Goal: Check status: Check status

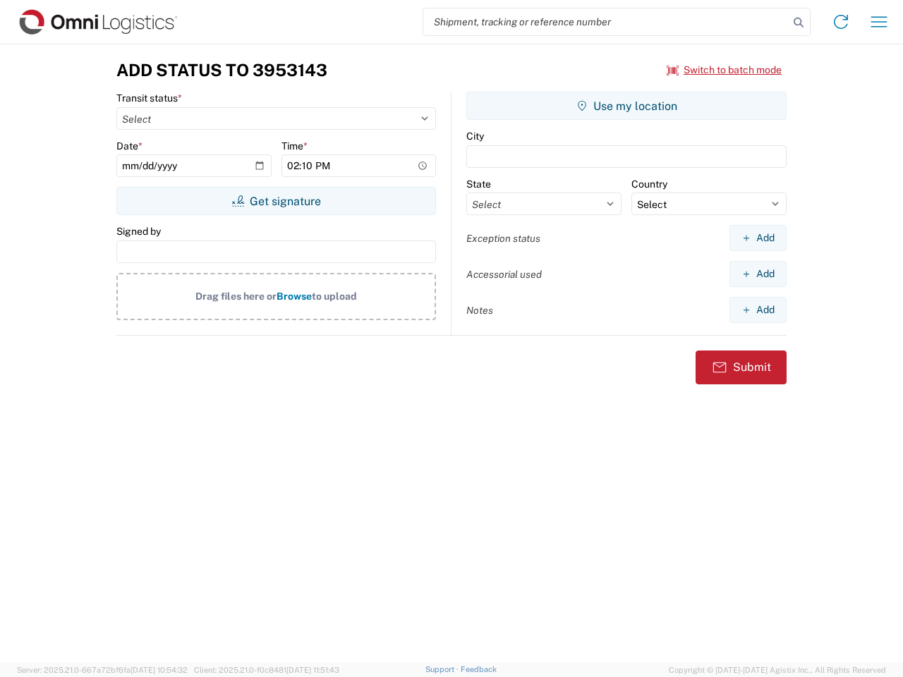
click at [606, 22] on input "search" at bounding box center [605, 21] width 365 height 27
click at [799, 23] on icon at bounding box center [799, 23] width 20 height 20
click at [841, 22] on icon at bounding box center [841, 22] width 23 height 23
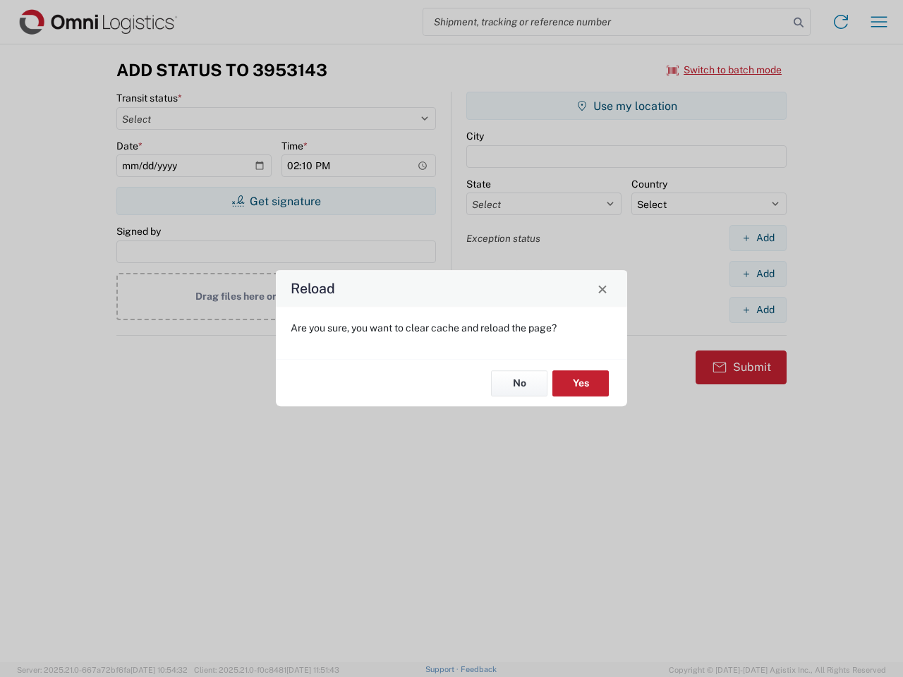
click at [879, 22] on div "Reload Are you sure, you want to clear cache and reload the page? No Yes" at bounding box center [451, 338] width 903 height 677
click at [725, 70] on div "Reload Are you sure, you want to clear cache and reload the page? No Yes" at bounding box center [451, 338] width 903 height 677
click at [276, 201] on div "Reload Are you sure, you want to clear cache and reload the page? No Yes" at bounding box center [451, 338] width 903 height 677
click at [627, 106] on div "Reload Are you sure, you want to clear cache and reload the page? No Yes" at bounding box center [451, 338] width 903 height 677
click at [758, 238] on div "Reload Are you sure, you want to clear cache and reload the page? No Yes" at bounding box center [451, 338] width 903 height 677
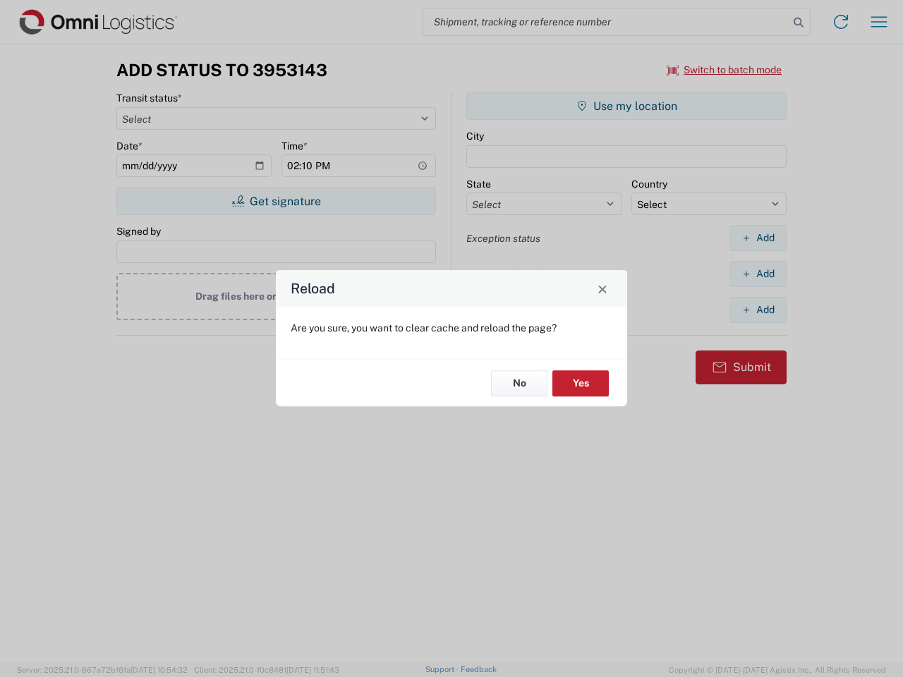
click at [758, 274] on div "Reload Are you sure, you want to clear cache and reload the page? No Yes" at bounding box center [451, 338] width 903 height 677
click at [758, 310] on div "Reload Are you sure, you want to clear cache and reload the page? No Yes" at bounding box center [451, 338] width 903 height 677
